Goal: Information Seeking & Learning: Learn about a topic

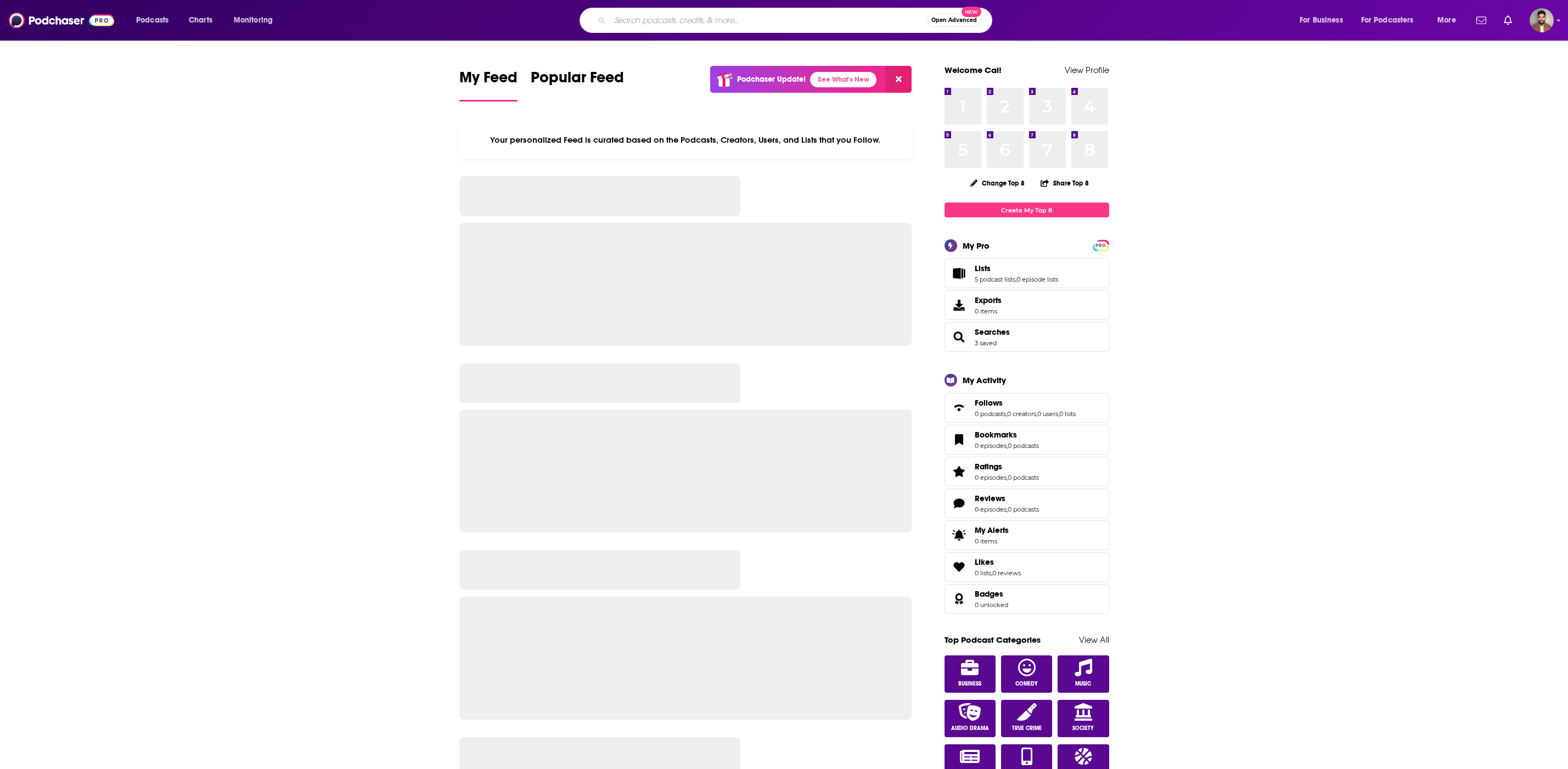
click at [739, 21] on input "Search podcasts, credits, & more..." at bounding box center [767, 21] width 317 height 18
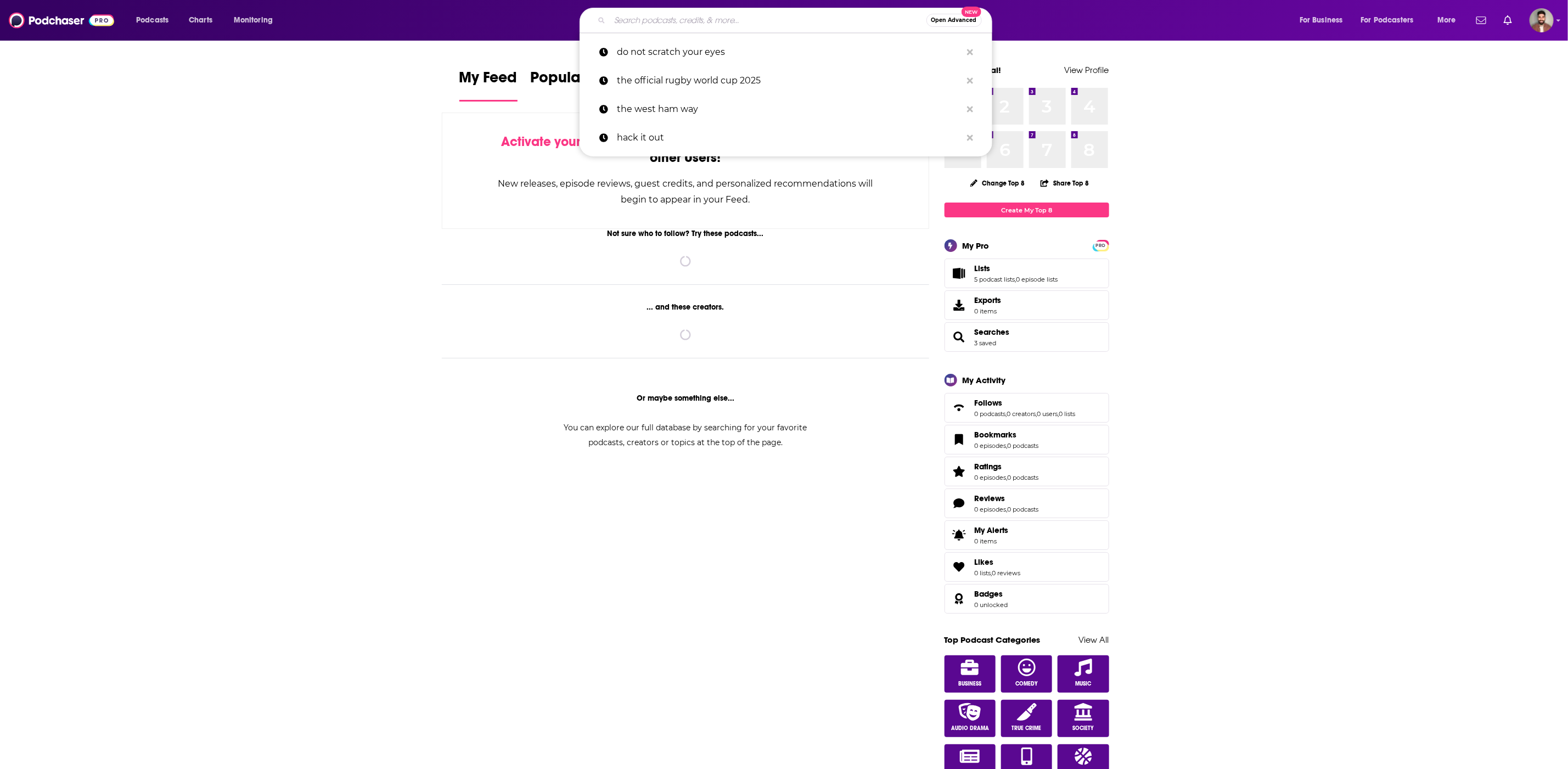
type input "j"
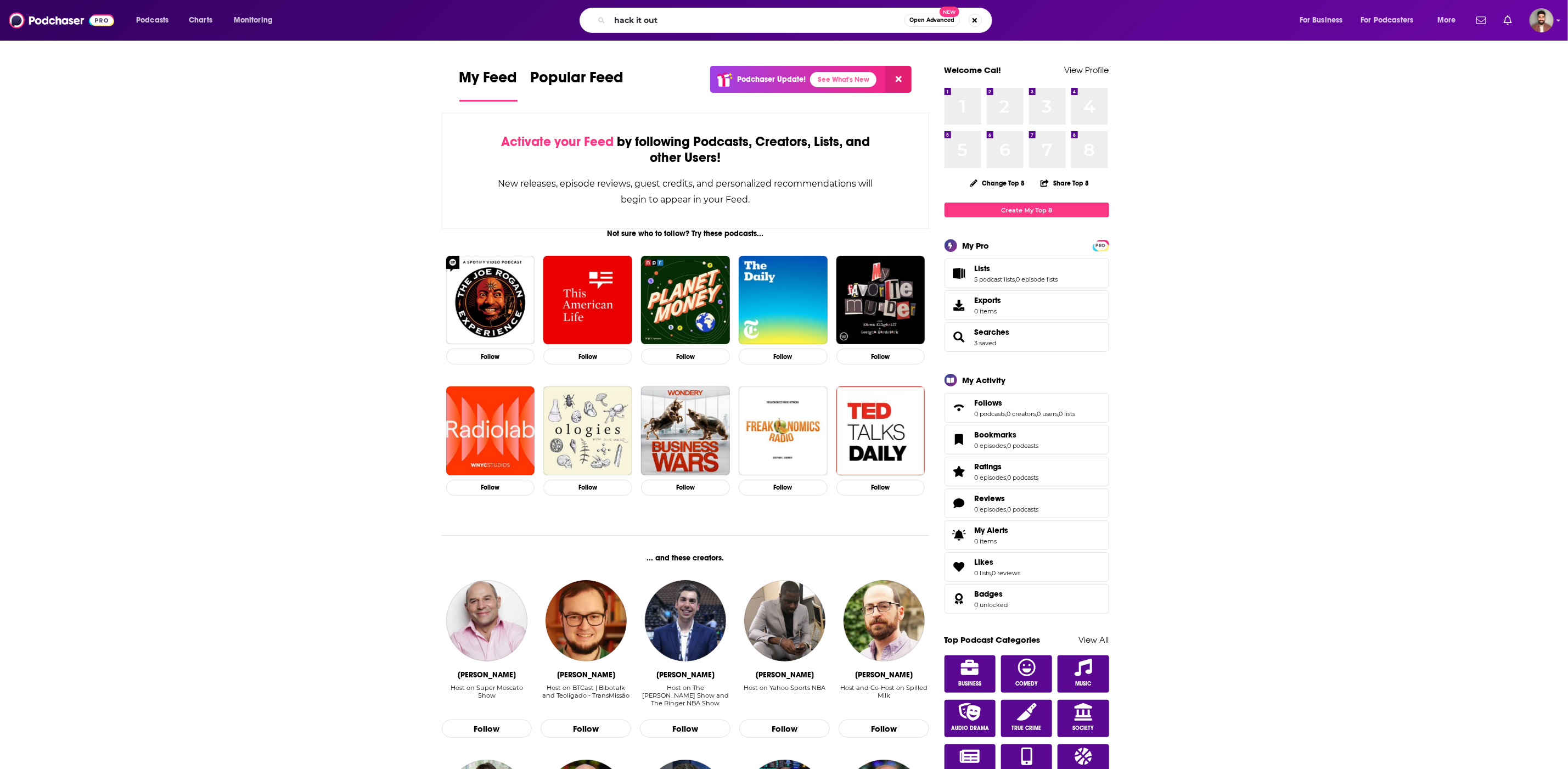
type input "hack it out"
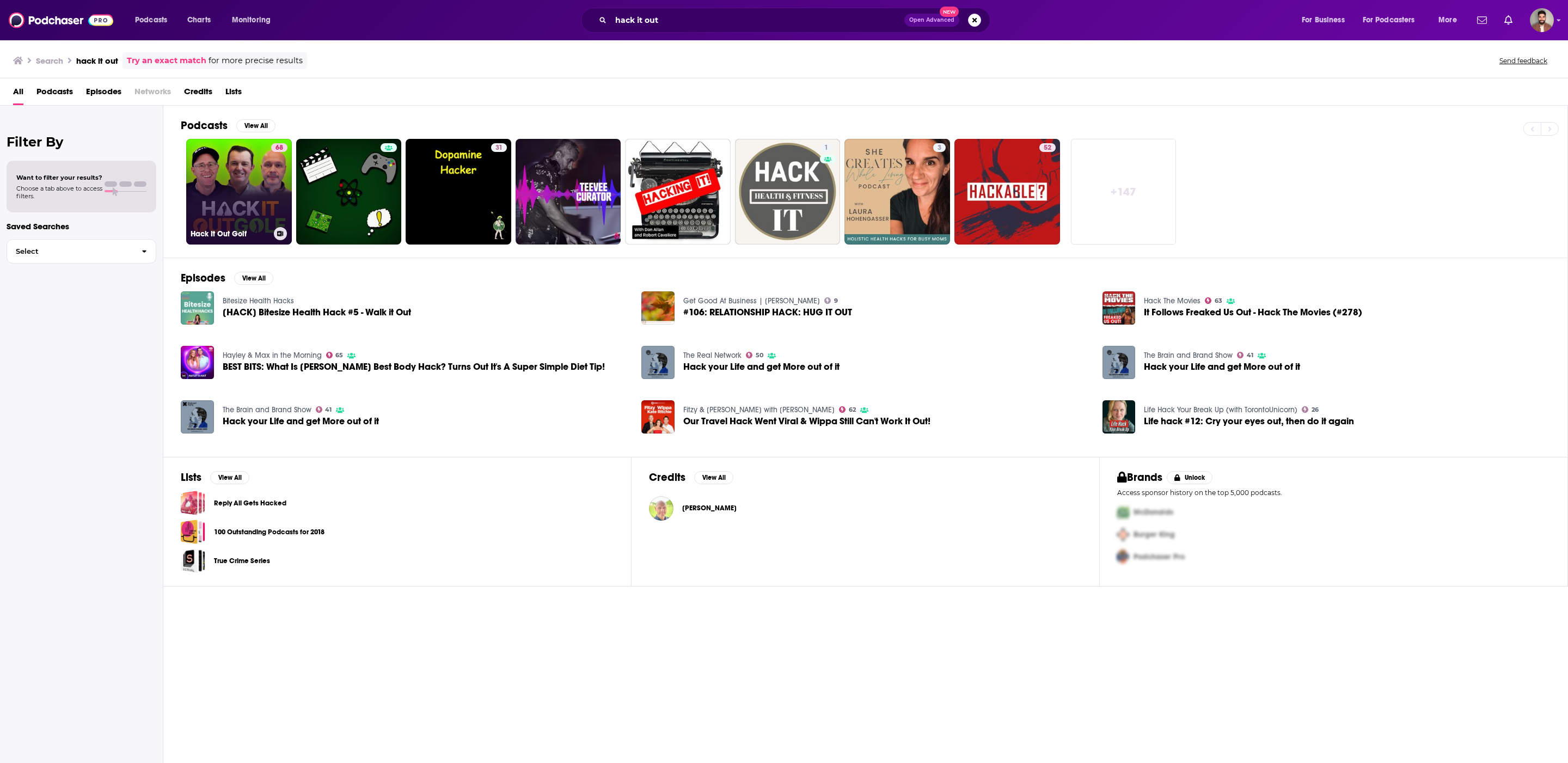
click at [234, 186] on link "68 Hack It Out Golf" at bounding box center [238, 191] width 105 height 105
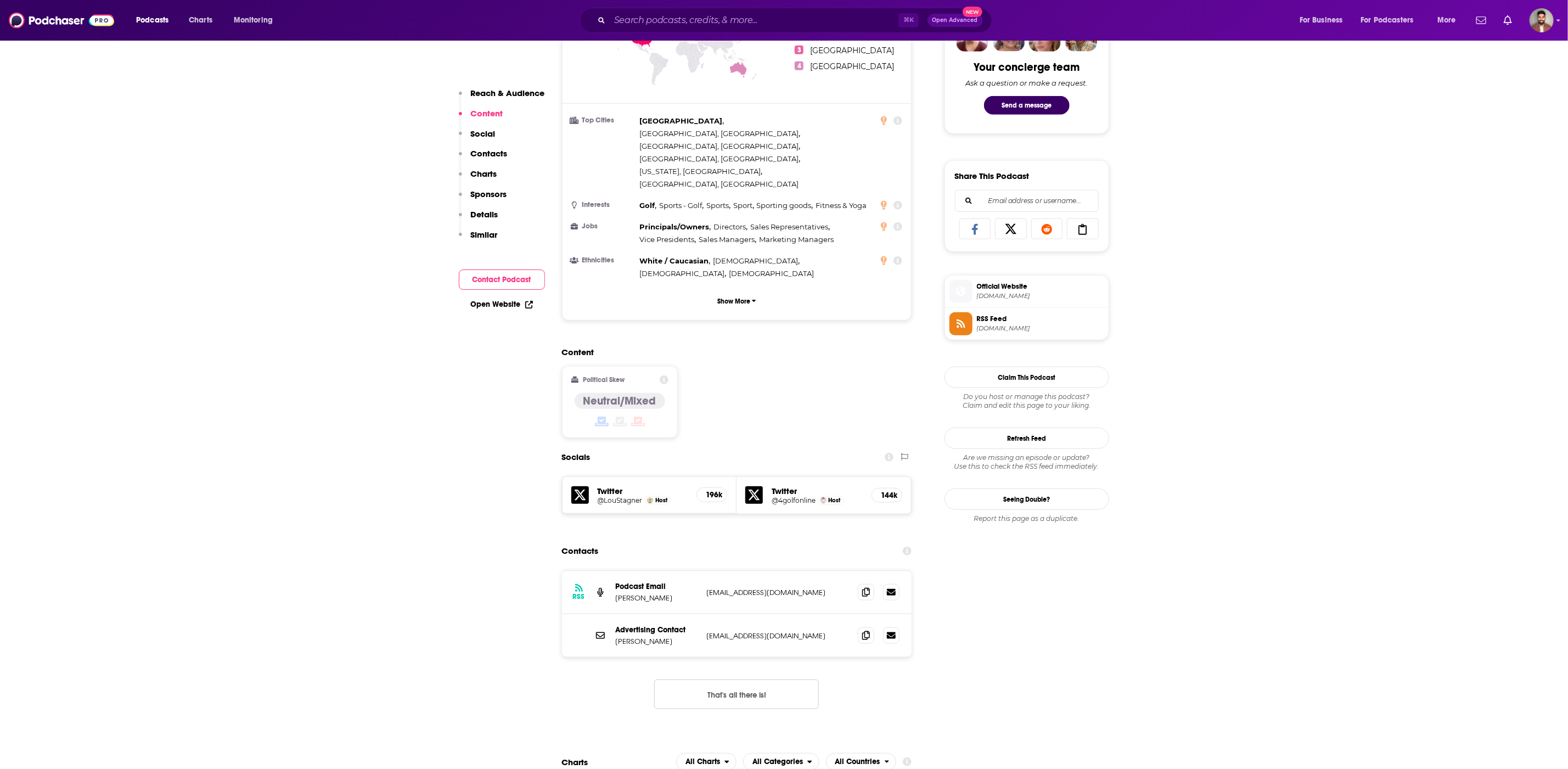
scroll to position [564, 0]
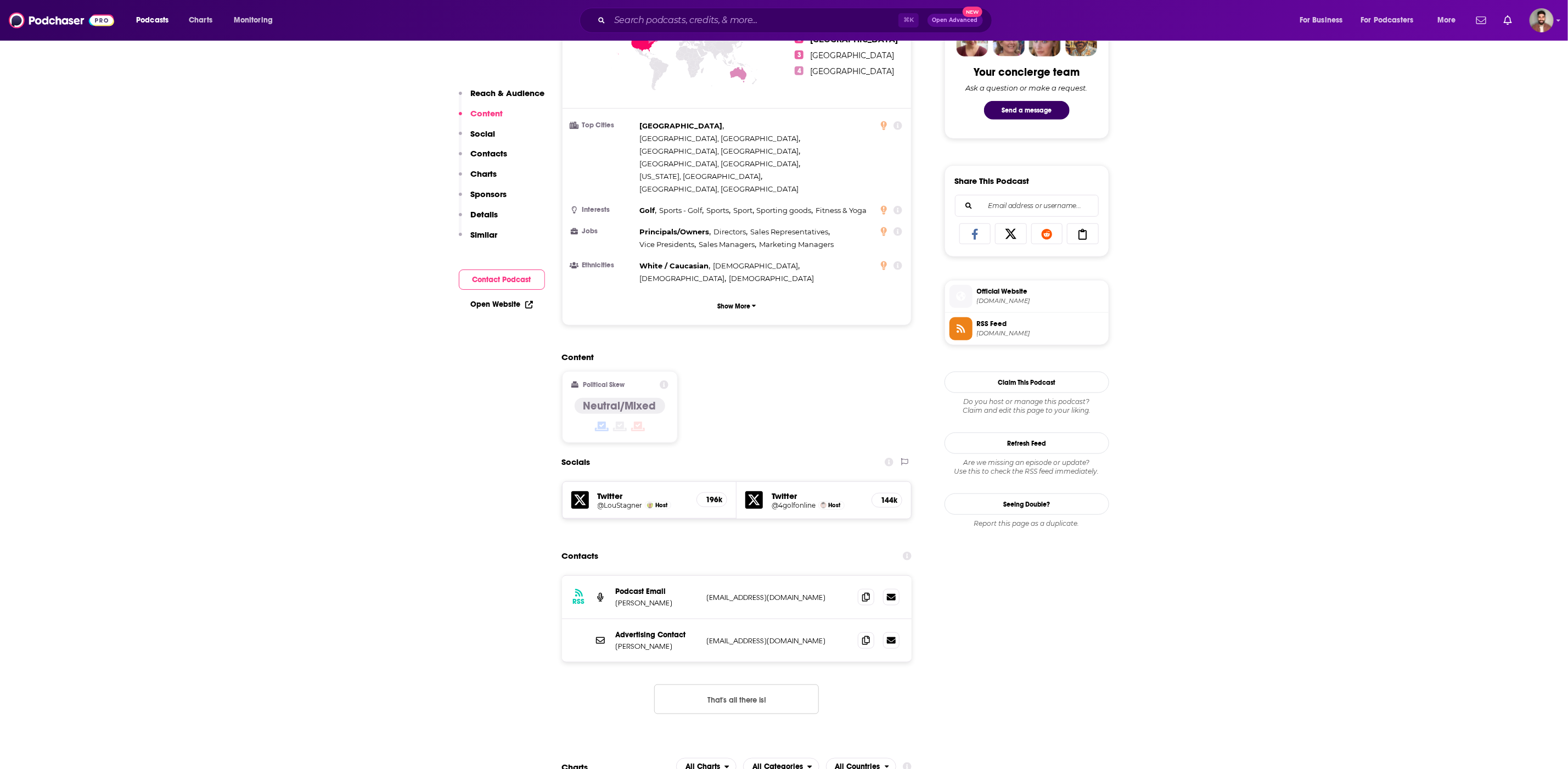
click at [805, 482] on div "Twitter @4golfonline Host 144k" at bounding box center [824, 500] width 175 height 37
click at [605, 501] on h5 "@LouStagner" at bounding box center [620, 505] width 45 height 8
click at [794, 501] on h5 "@4golfonline" at bounding box center [793, 505] width 44 height 8
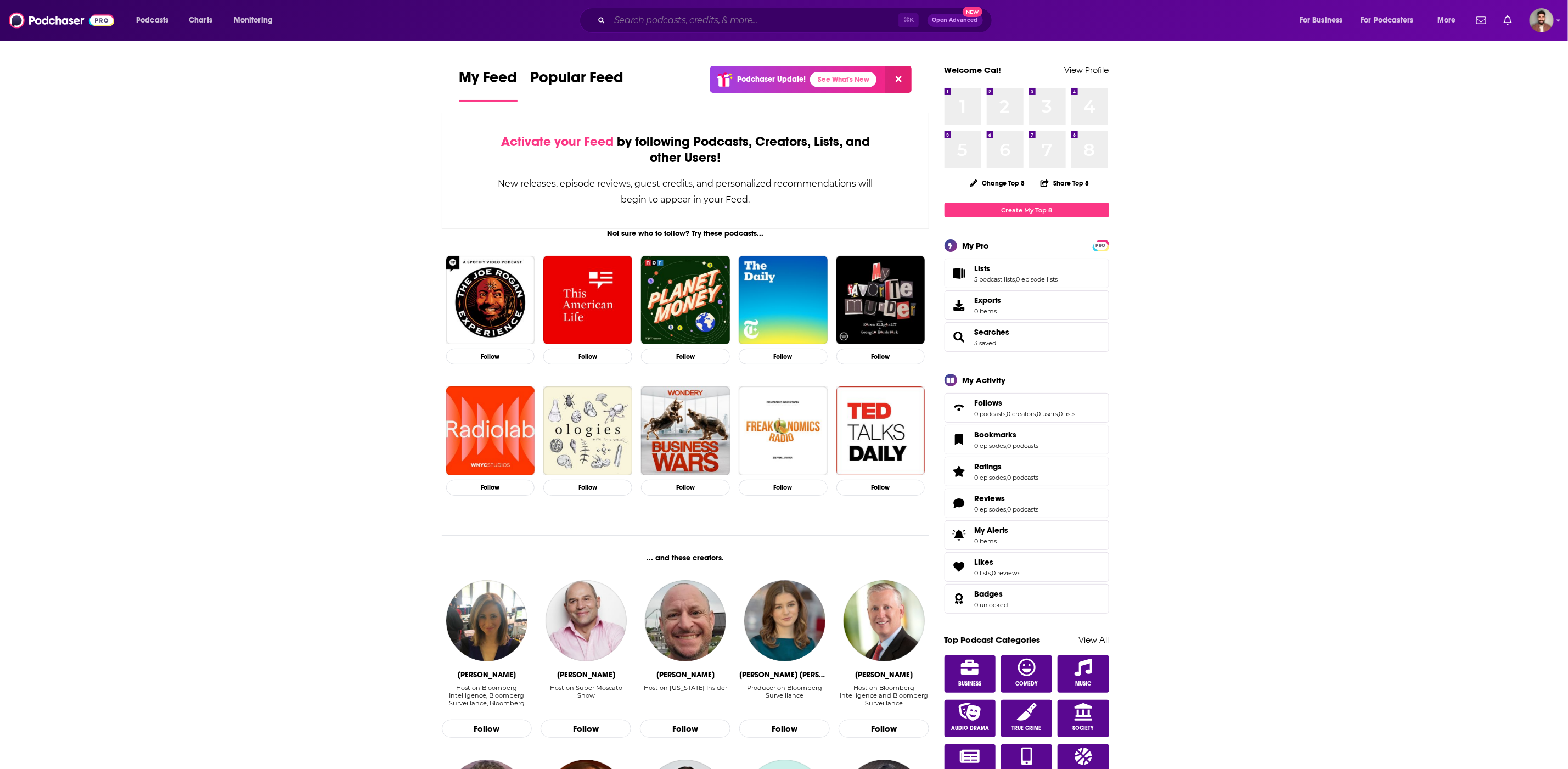
click at [820, 14] on input "Search podcasts, credits, & more..." at bounding box center [754, 21] width 289 height 18
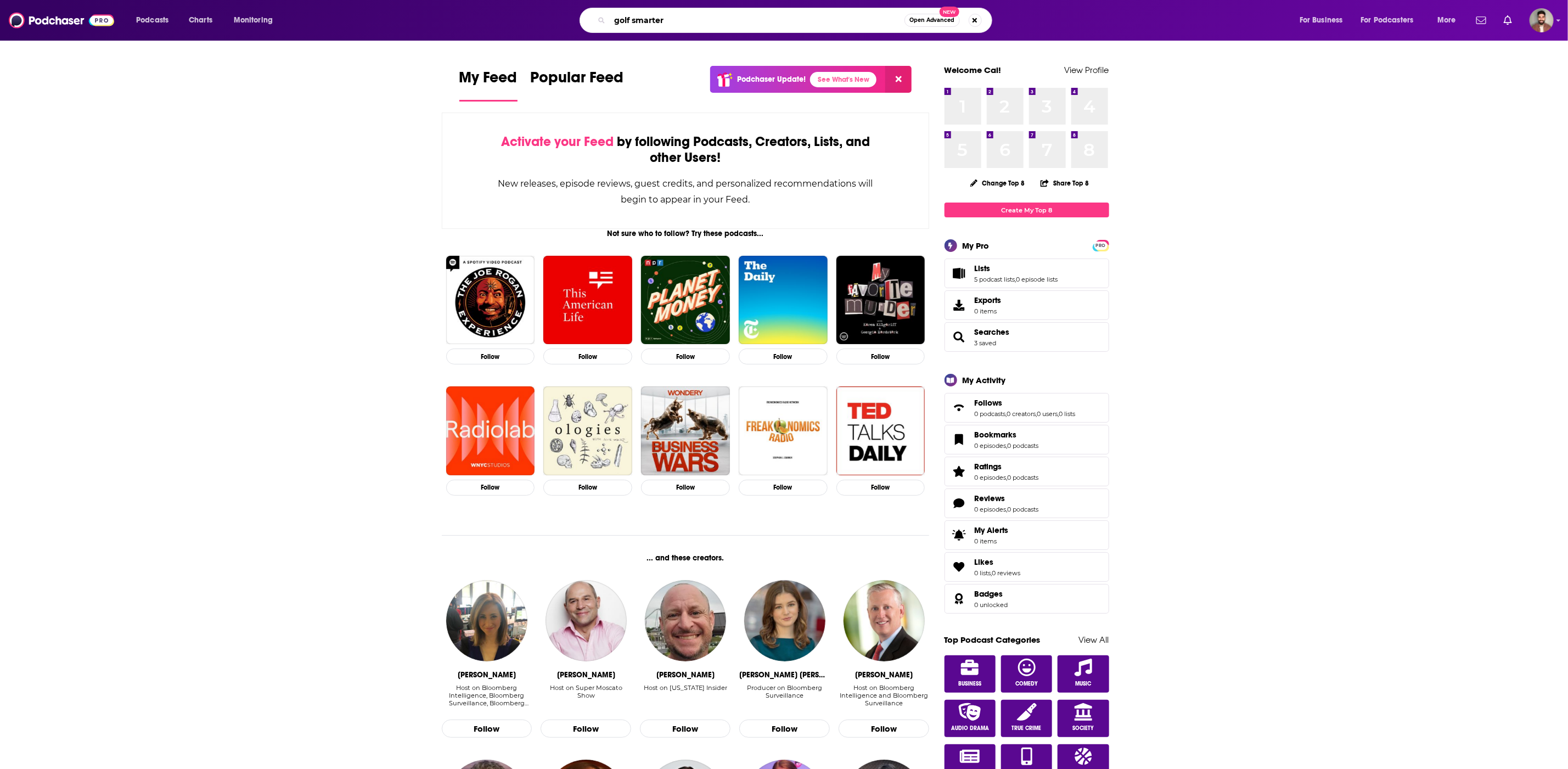
type input "golf smarter"
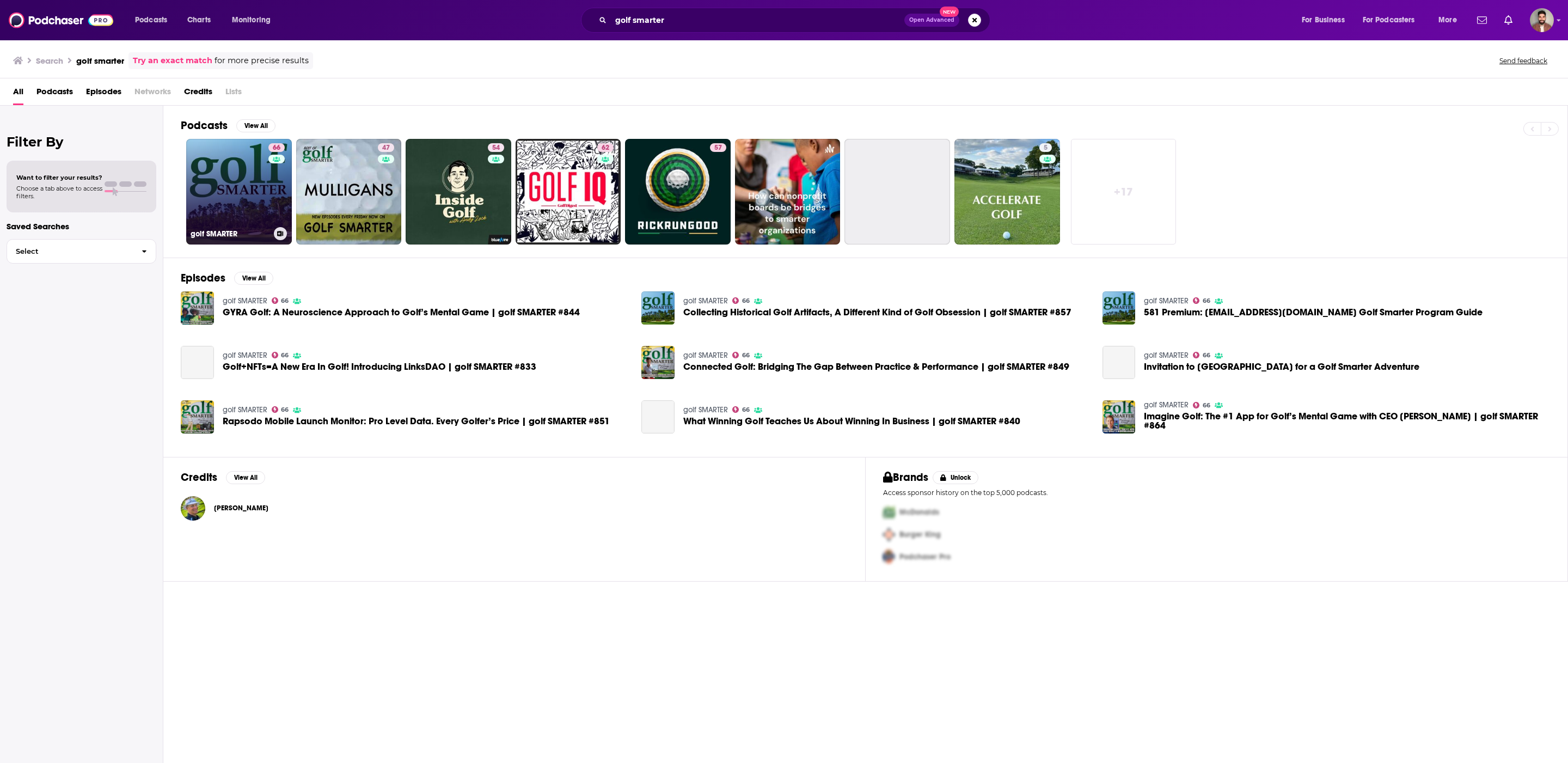
click at [243, 172] on link "66 golf SMARTER" at bounding box center [238, 191] width 105 height 105
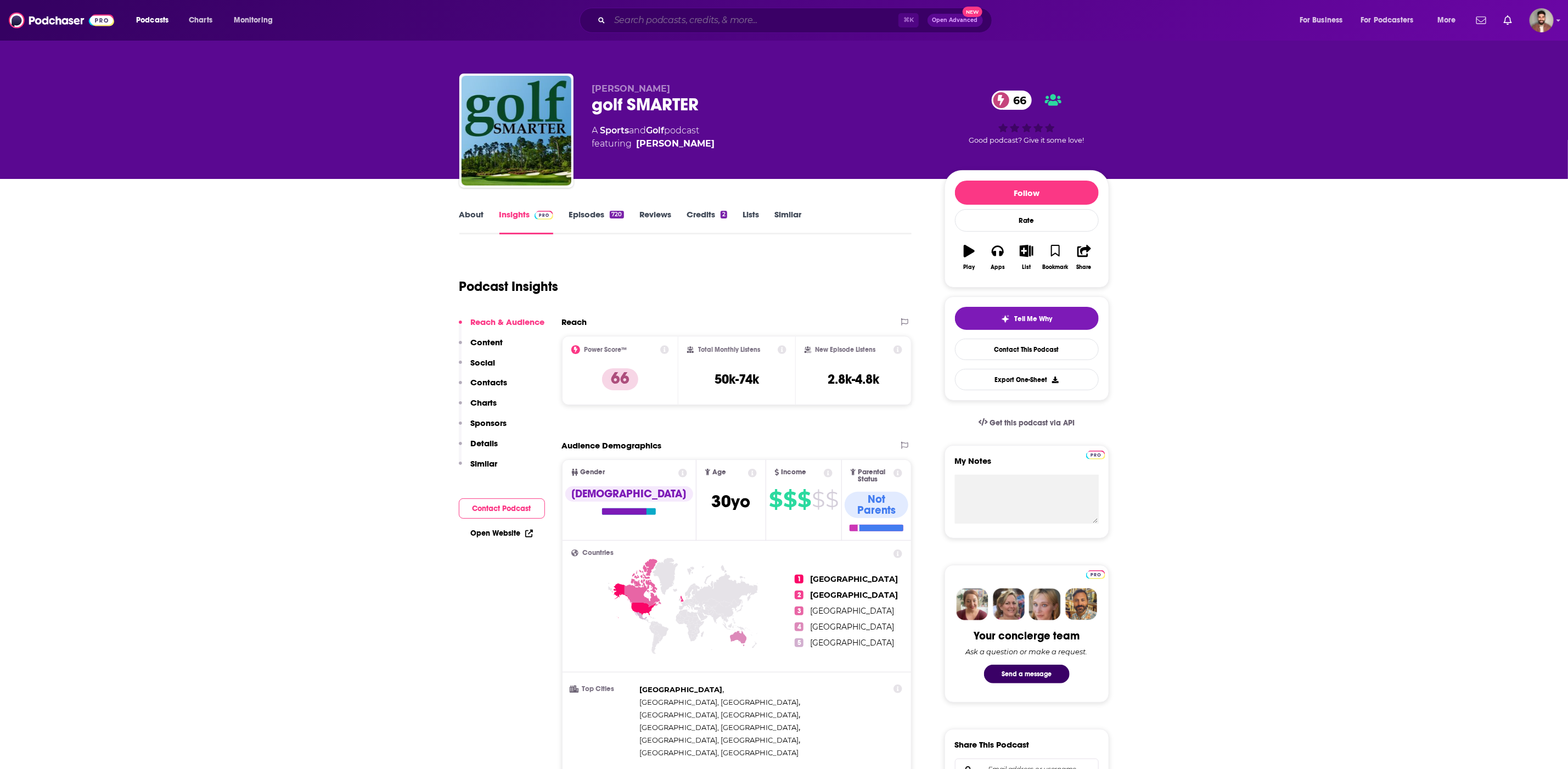
click at [714, 13] on input "Search podcasts, credits, & more..." at bounding box center [754, 21] width 289 height 18
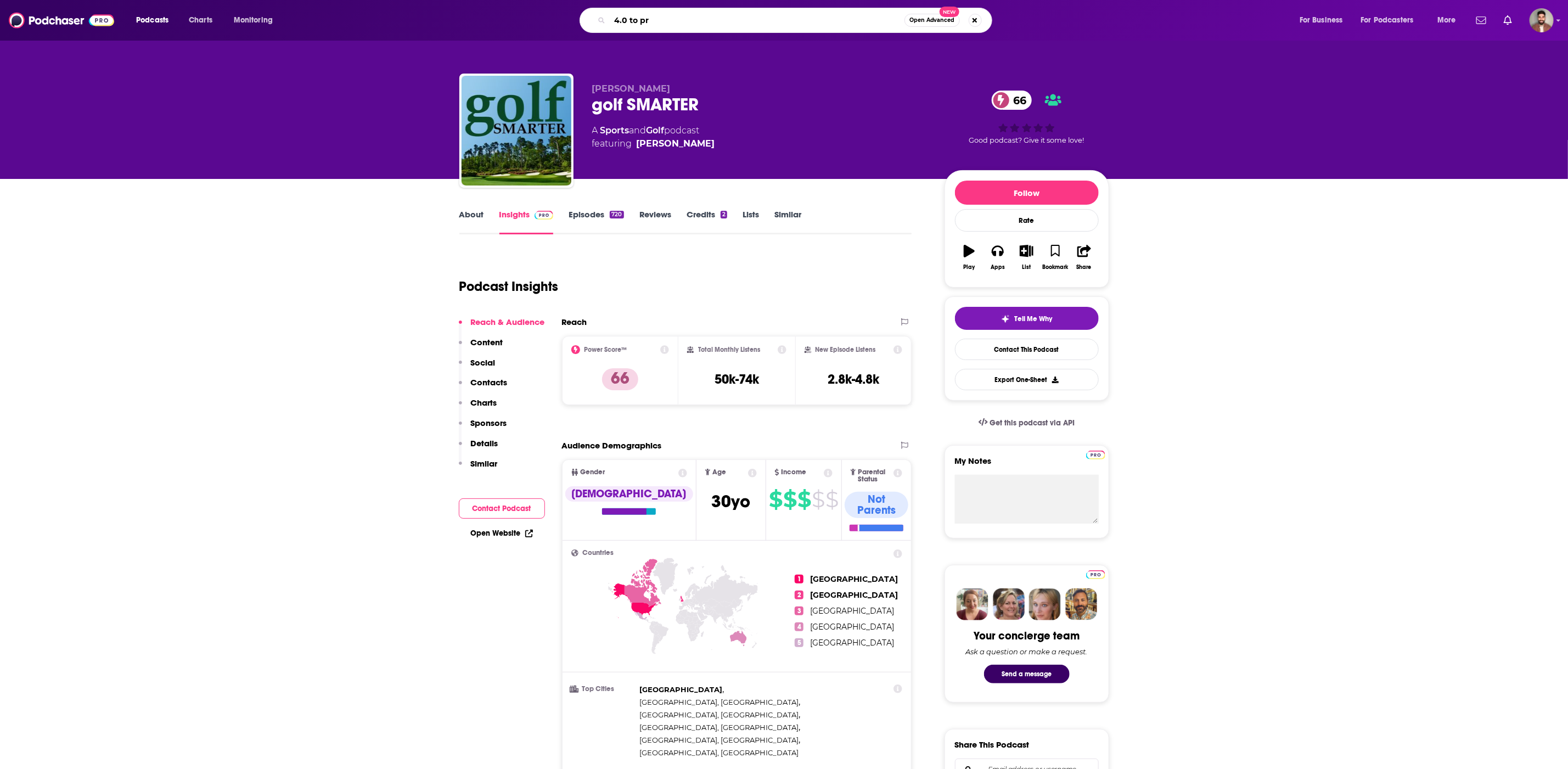
type input "4.0 to pro"
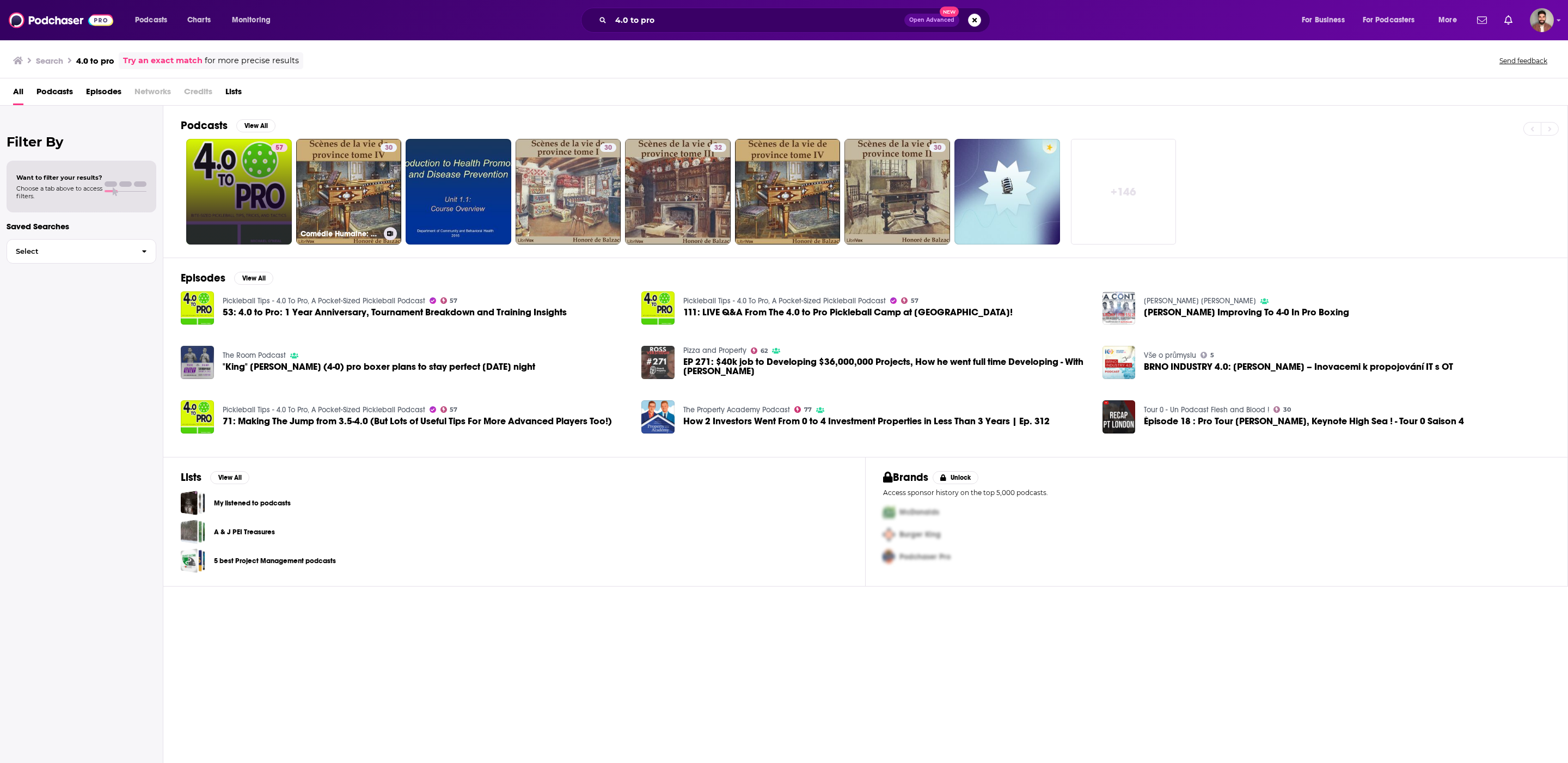
click at [228, 196] on link "57" at bounding box center [238, 191] width 105 height 105
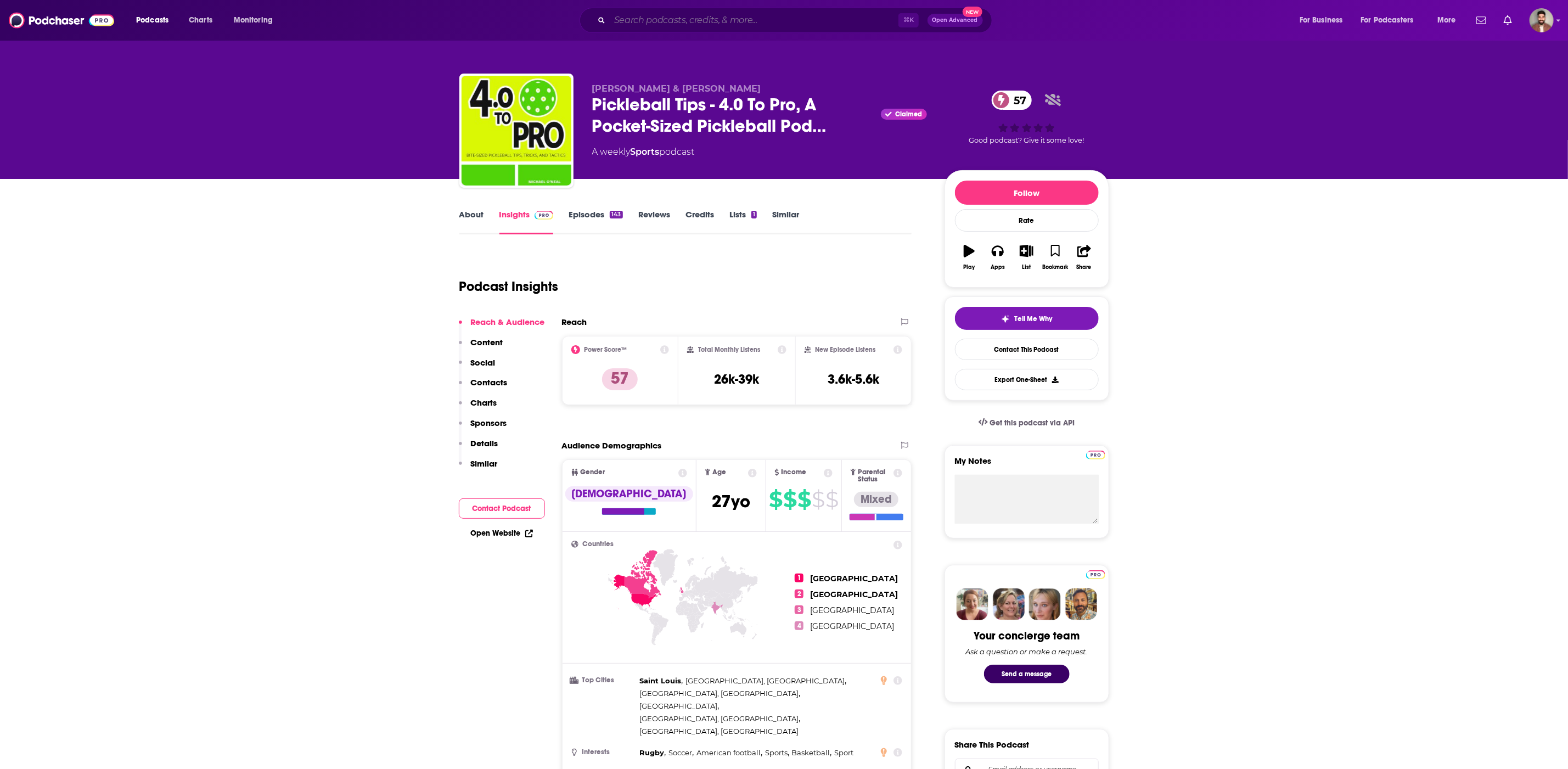
click at [636, 25] on input "Search podcasts, credits, & more..." at bounding box center [754, 21] width 289 height 18
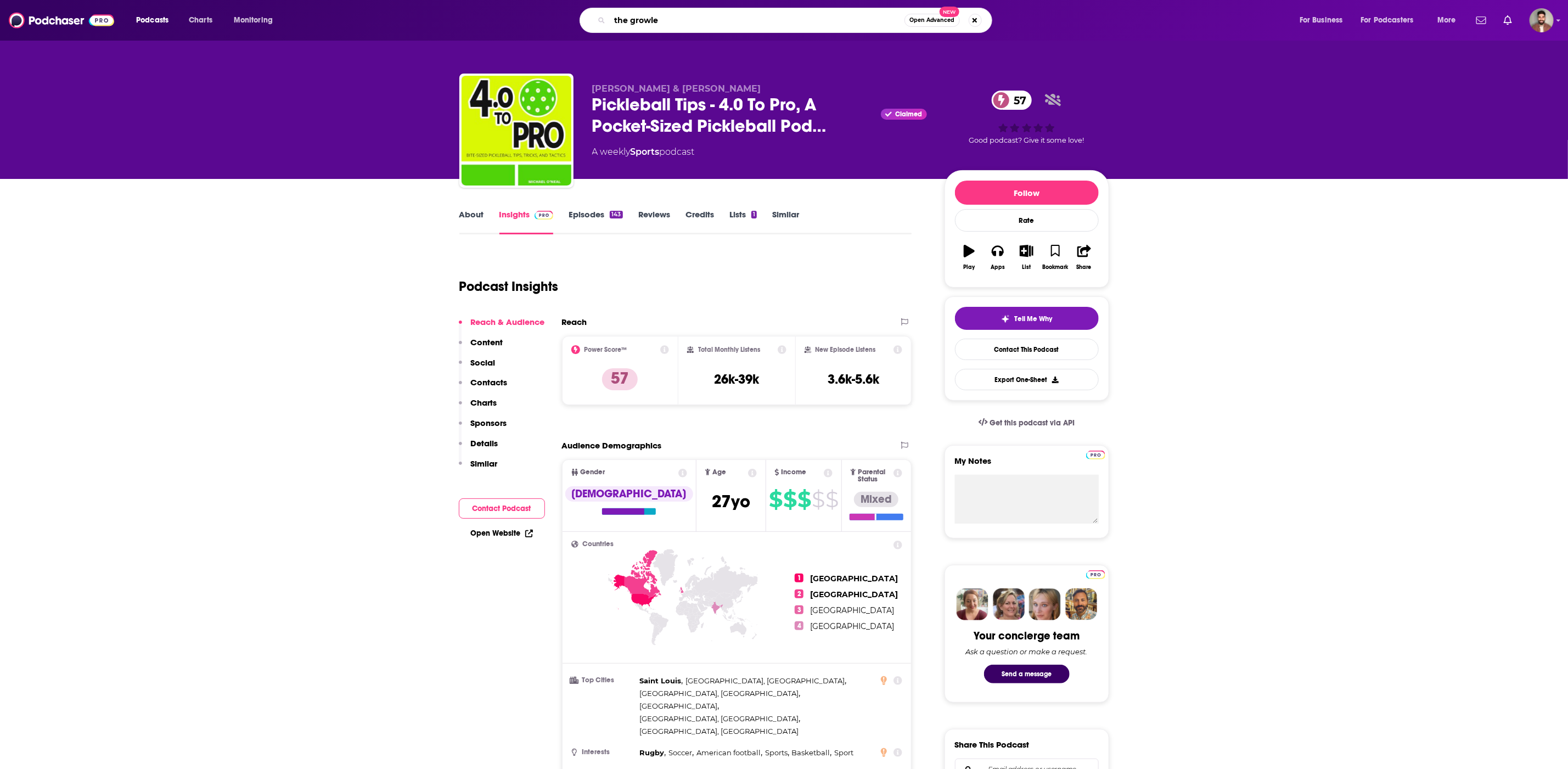
type input "the growler"
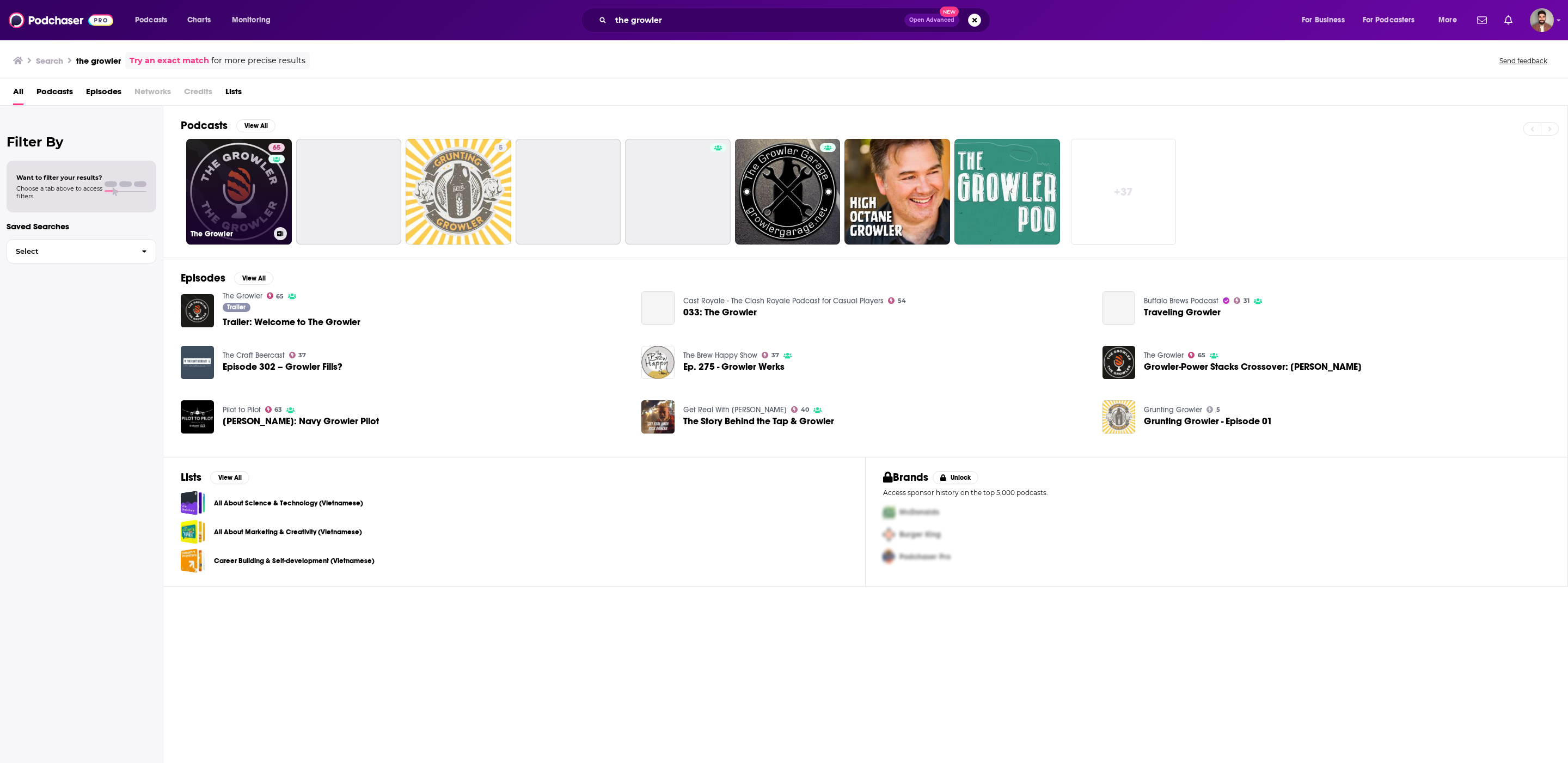
click at [242, 212] on link "65 The Growler" at bounding box center [238, 191] width 105 height 105
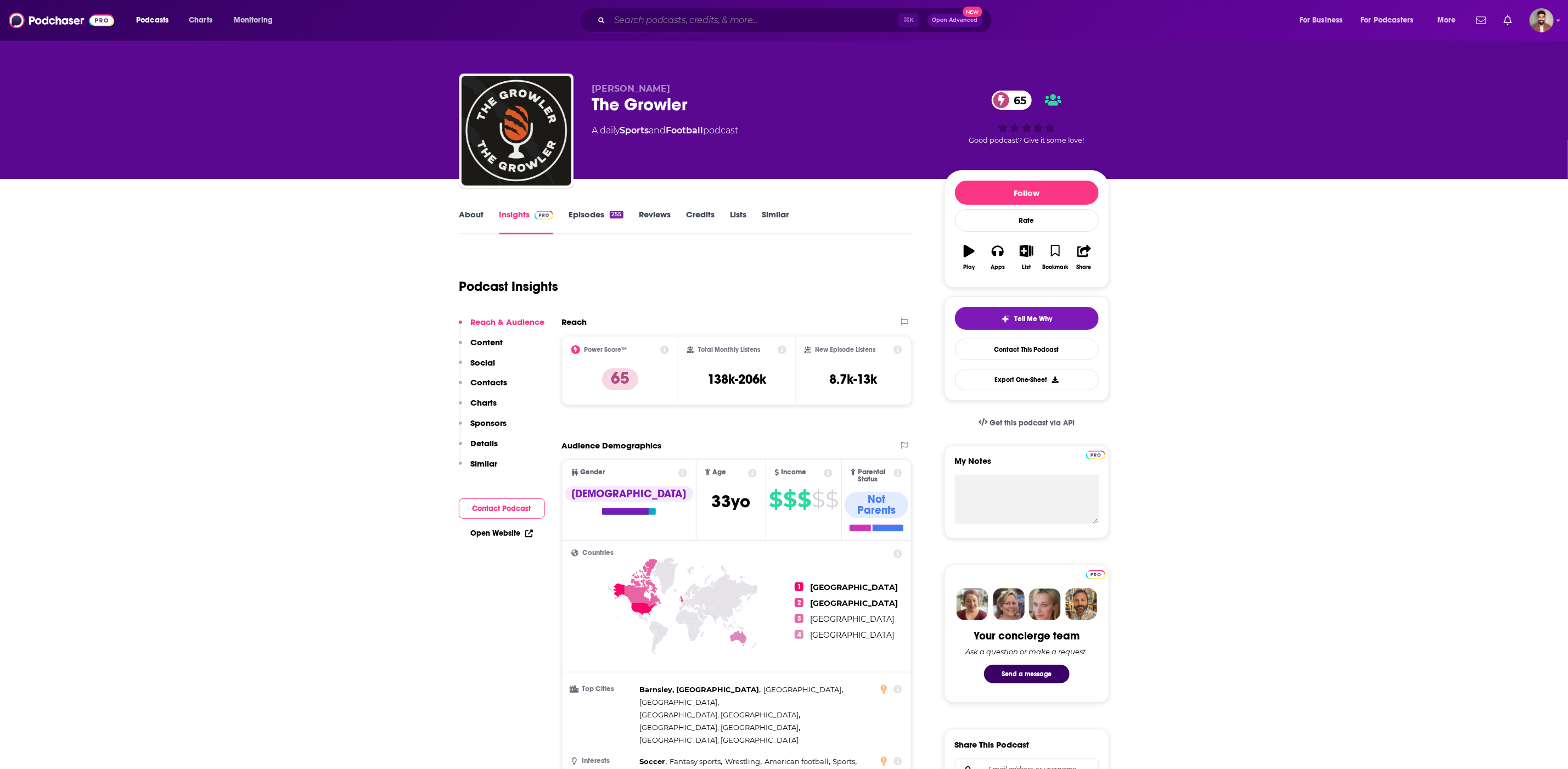
click at [695, 22] on input "Search podcasts, credits, & more..." at bounding box center [754, 21] width 289 height 18
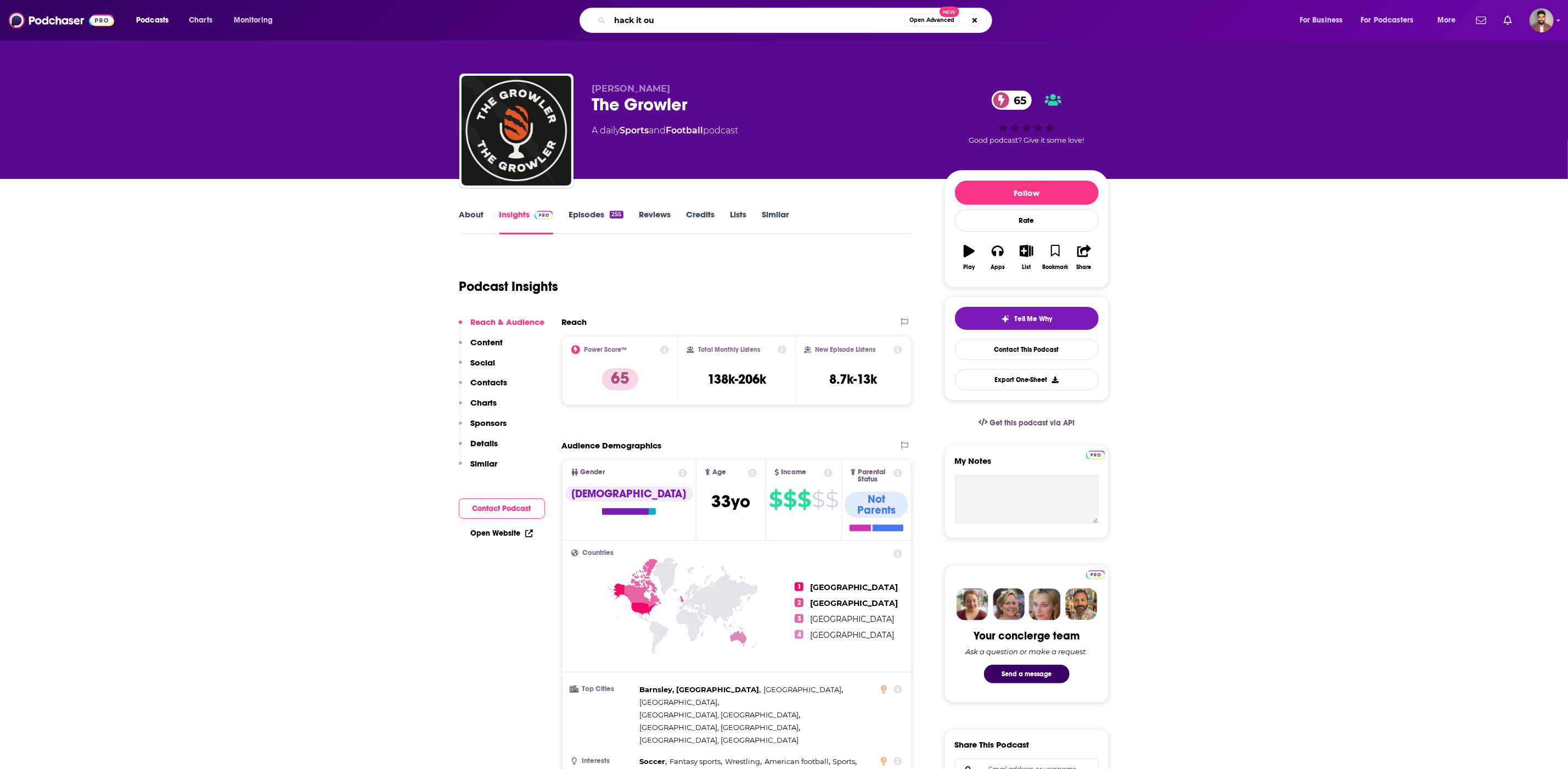
type input "hack it out"
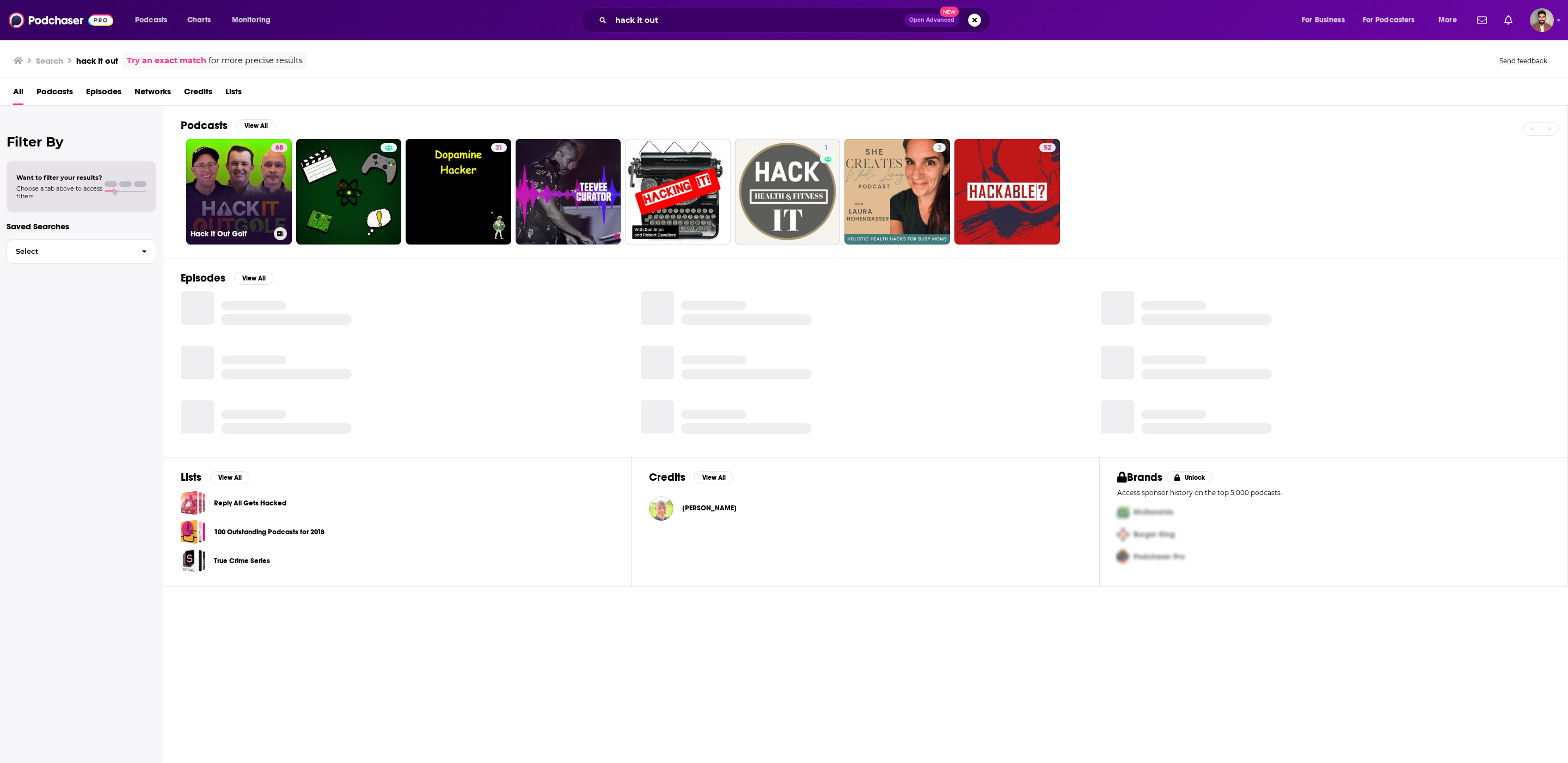
click at [235, 192] on link "68 Hack It Out Golf" at bounding box center [238, 191] width 105 height 105
